Goal: Transaction & Acquisition: Obtain resource

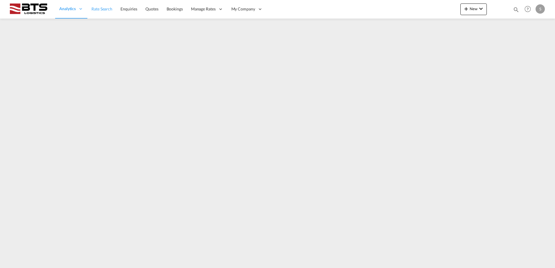
click at [109, 10] on span "Rate Search" at bounding box center [102, 8] width 21 height 5
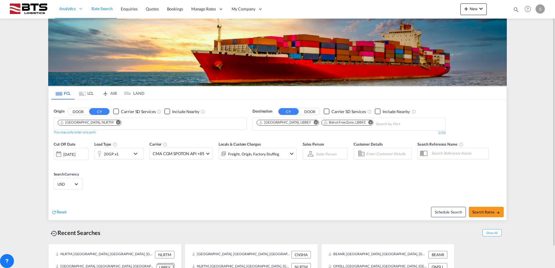
click at [365, 122] on button "Remove" at bounding box center [369, 123] width 9 height 6
click at [314, 122] on md-icon "Remove" at bounding box center [316, 122] width 4 height 4
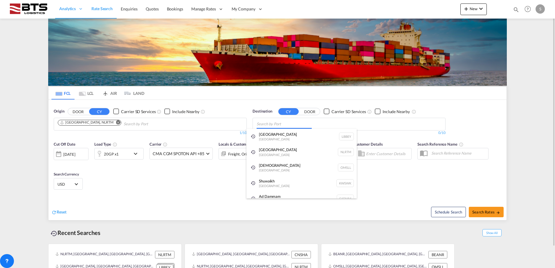
click at [281, 122] on body "Analytics Reports Dashboard Rate Search Enquiries Quotes Bookings" at bounding box center [277, 134] width 555 height 268
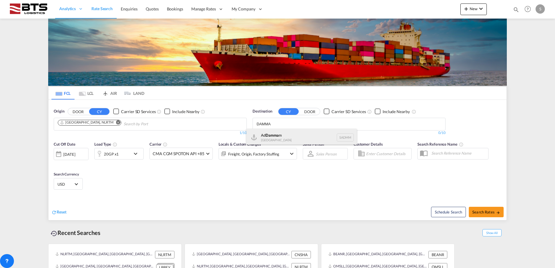
type input "DAMMA"
click at [273, 136] on div "Ad Damma m [GEOGRAPHIC_DATA] [GEOGRAPHIC_DATA]" at bounding box center [302, 137] width 110 height 17
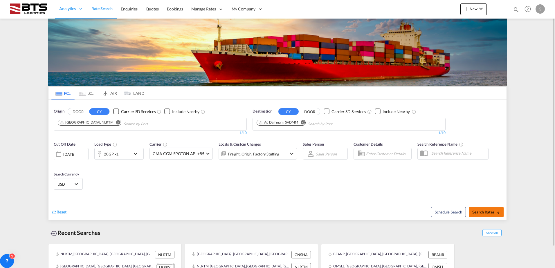
click at [489, 211] on span "Search Rates" at bounding box center [487, 212] width 28 height 5
type input "NLRTM to SADMM / [DATE]"
